Goal: Check status: Check status

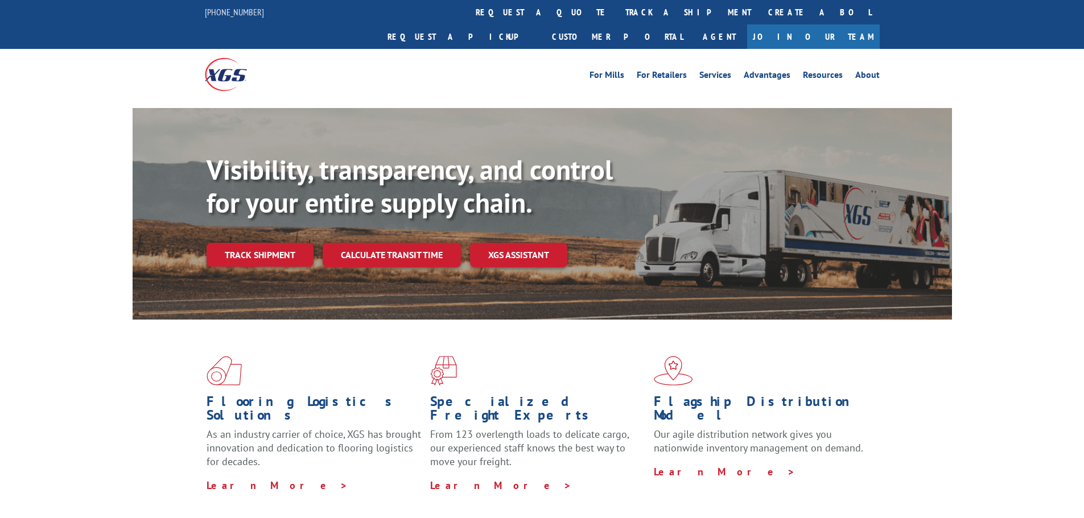
click at [245, 243] on link "Track shipment" at bounding box center [260, 255] width 107 height 24
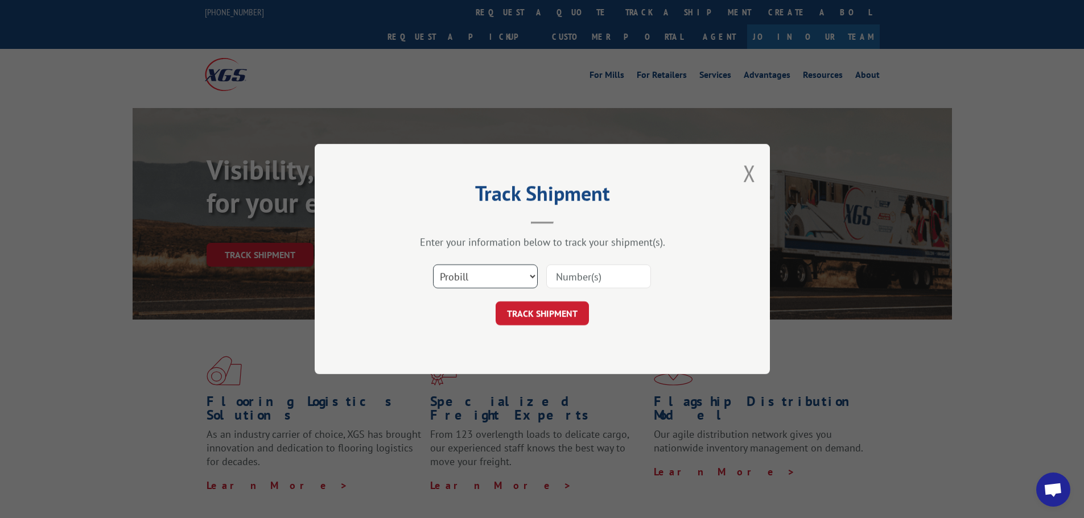
click at [528, 275] on select "Select category... Probill BOL PO" at bounding box center [485, 277] width 105 height 24
select select "bol"
click at [433, 265] on select "Select category... Probill BOL PO" at bounding box center [485, 277] width 105 height 24
click at [568, 273] on input at bounding box center [598, 277] width 105 height 24
type input "857038"
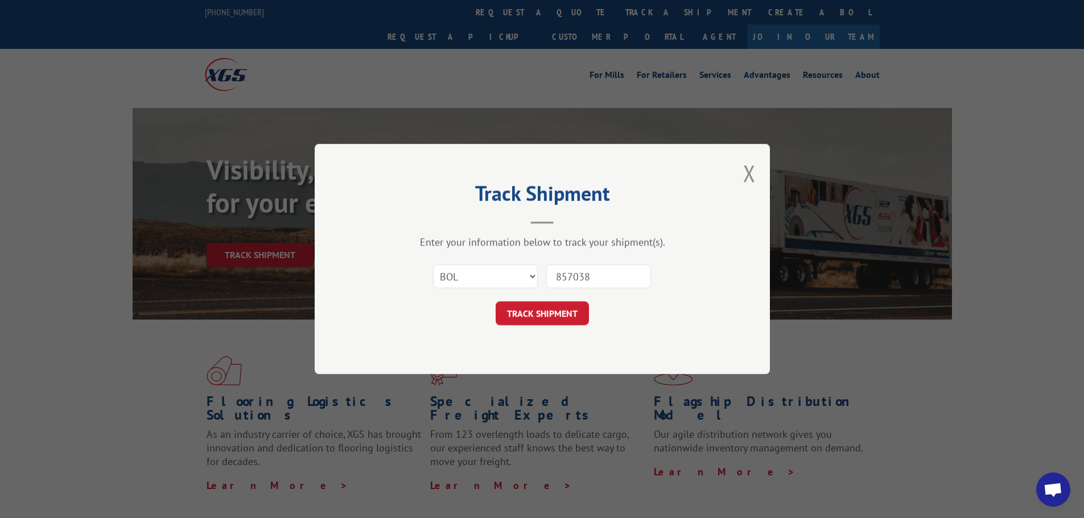
click button "TRACK SHIPMENT" at bounding box center [542, 314] width 93 height 24
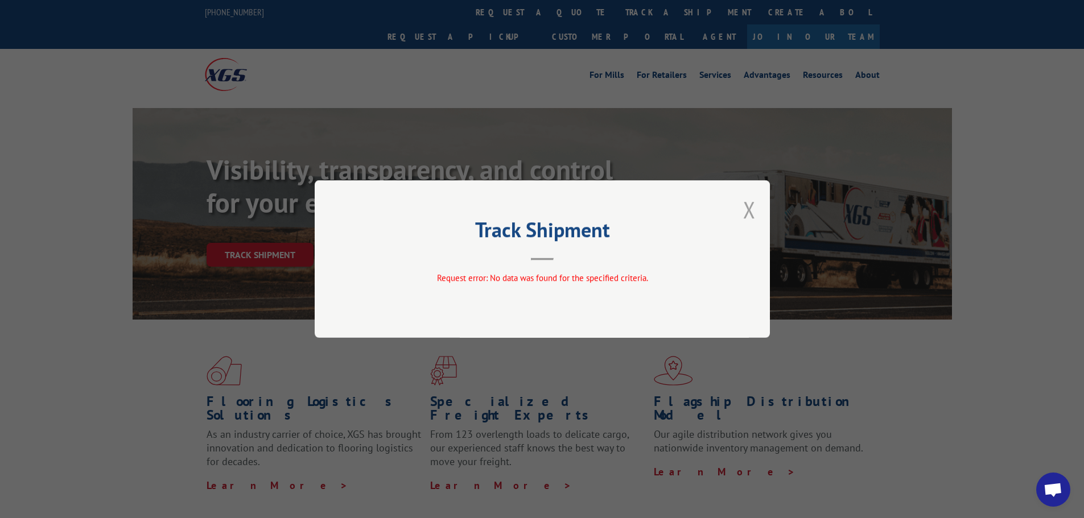
click at [747, 214] on button "Close modal" at bounding box center [749, 210] width 13 height 30
